Goal: Task Accomplishment & Management: Manage account settings

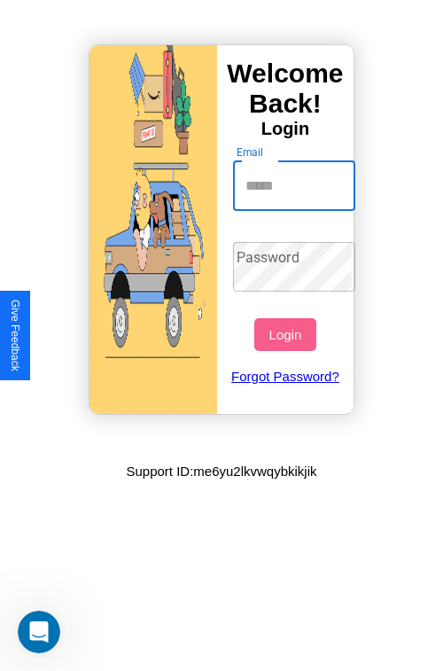
click at [296, 185] on input "Email" at bounding box center [294, 186] width 123 height 50
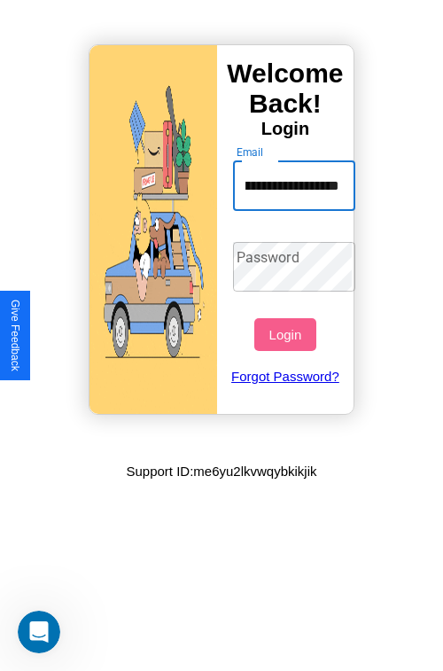
scroll to position [0, 106]
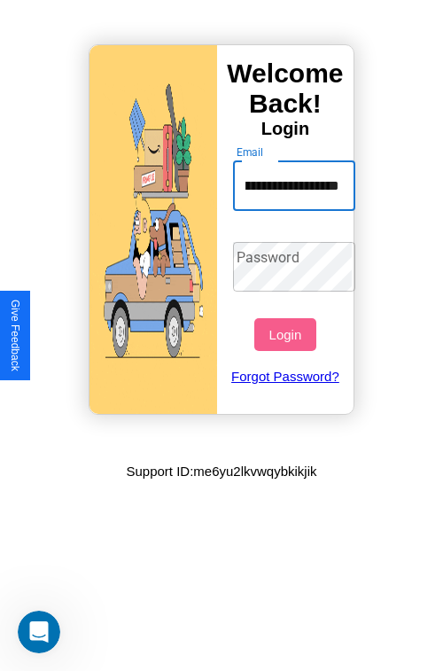
type input "**********"
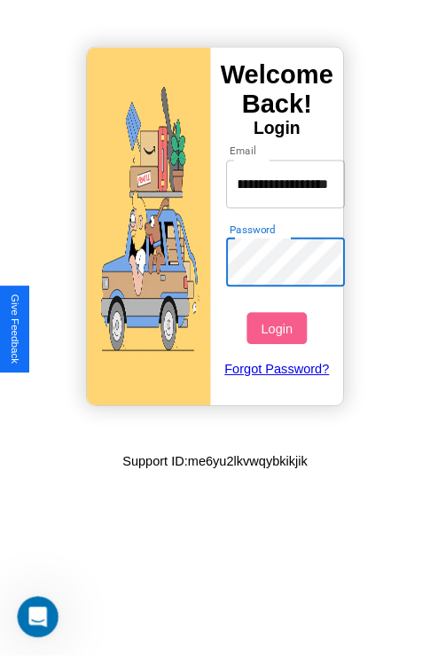
scroll to position [0, 0]
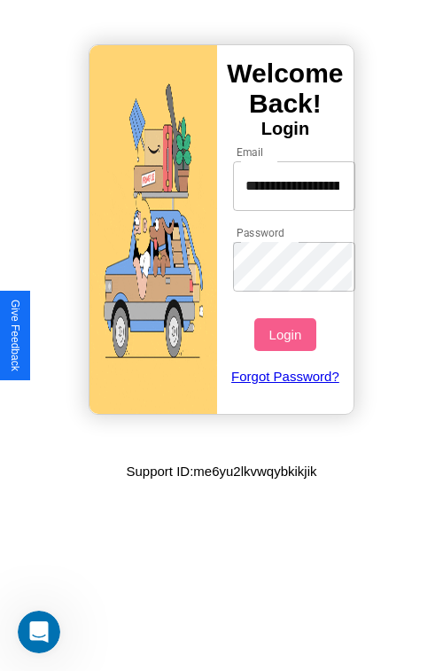
click at [287, 334] on button "Login" at bounding box center [285, 334] width 61 height 33
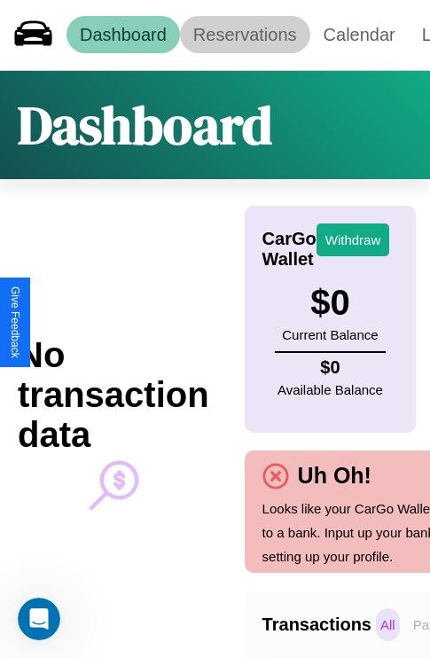
click at [245, 35] on link "Reservations" at bounding box center [245, 34] width 130 height 37
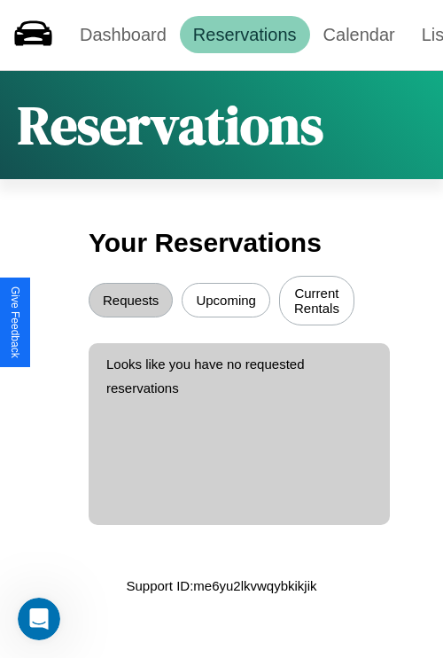
click at [226, 302] on button "Upcoming" at bounding box center [226, 300] width 89 height 35
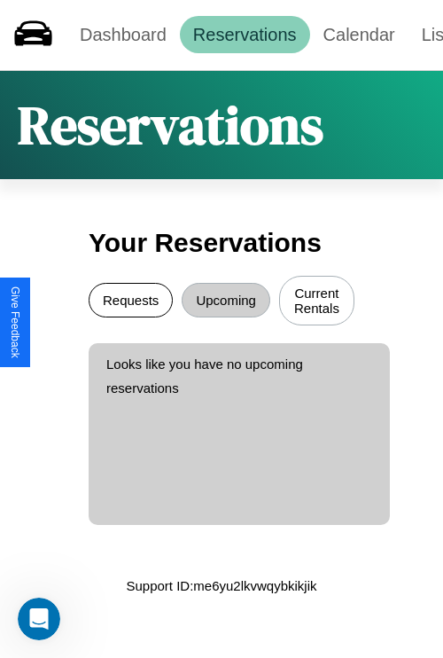
click at [130, 302] on button "Requests" at bounding box center [131, 300] width 84 height 35
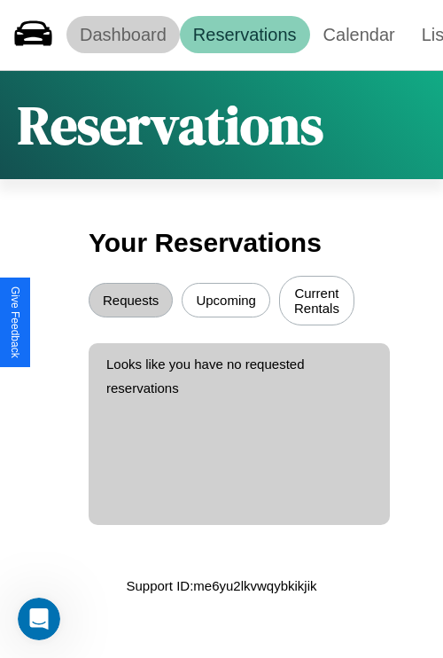
click at [122, 35] on link "Dashboard" at bounding box center [124, 34] width 114 height 37
